Goal: Task Accomplishment & Management: Use online tool/utility

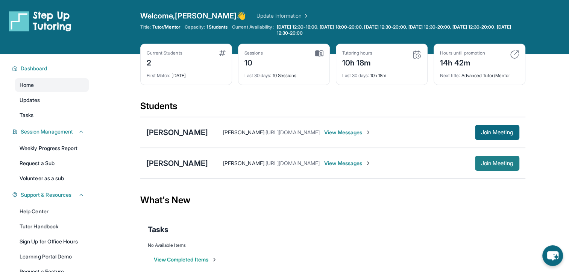
click at [504, 161] on span "Join Meeting" at bounding box center [497, 163] width 32 height 5
click at [487, 165] on span "Join Meeting" at bounding box center [497, 163] width 32 height 5
click at [490, 161] on span "Join Meeting" at bounding box center [497, 163] width 32 height 5
click at [500, 163] on span "Join Meeting" at bounding box center [497, 163] width 32 height 5
click at [483, 163] on span "Join Meeting" at bounding box center [497, 163] width 32 height 5
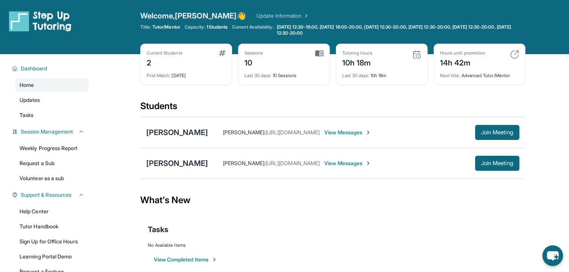
click at [389, 52] on div "Tutoring hours 10h 18m" at bounding box center [381, 59] width 79 height 18
click at [389, 48] on div "Tutoring hours 10h 18m Last 30 days : 10h 18m" at bounding box center [382, 64] width 92 height 41
click at [487, 168] on button "Join Meeting" at bounding box center [497, 163] width 44 height 15
